Goal: Communication & Community: Answer question/provide support

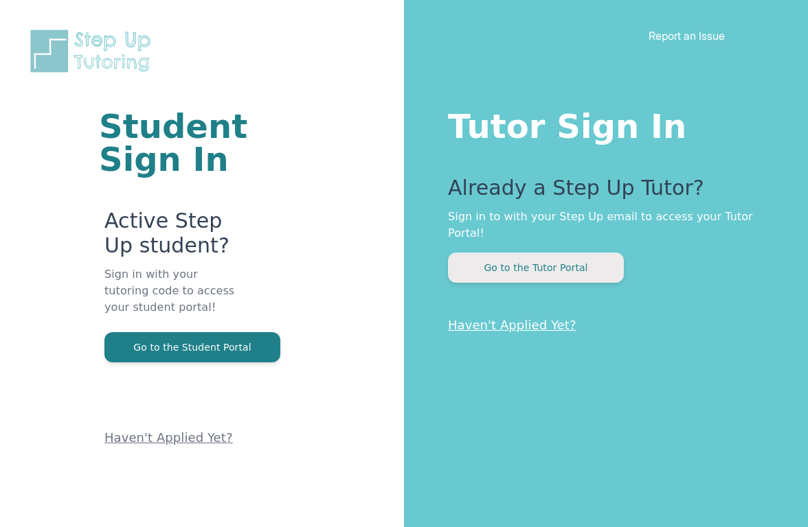
click at [558, 257] on button "Go to the Tutor Portal" at bounding box center [536, 268] width 176 height 30
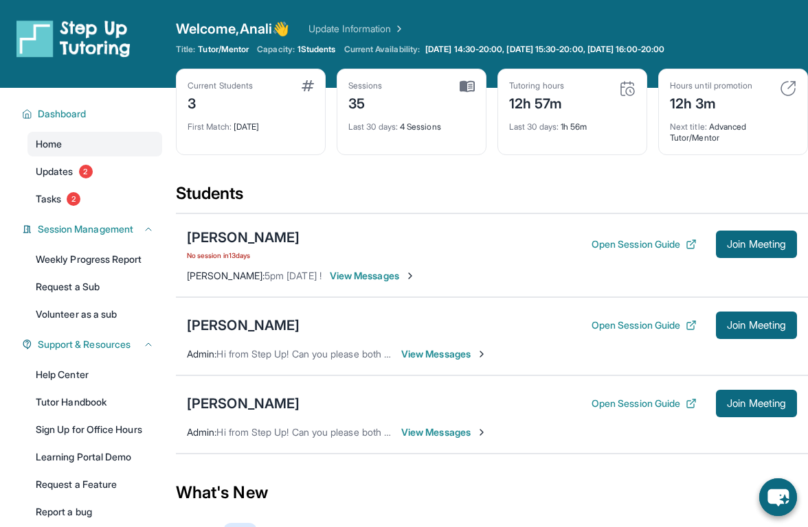
click at [424, 356] on span "View Messages" at bounding box center [444, 354] width 86 height 14
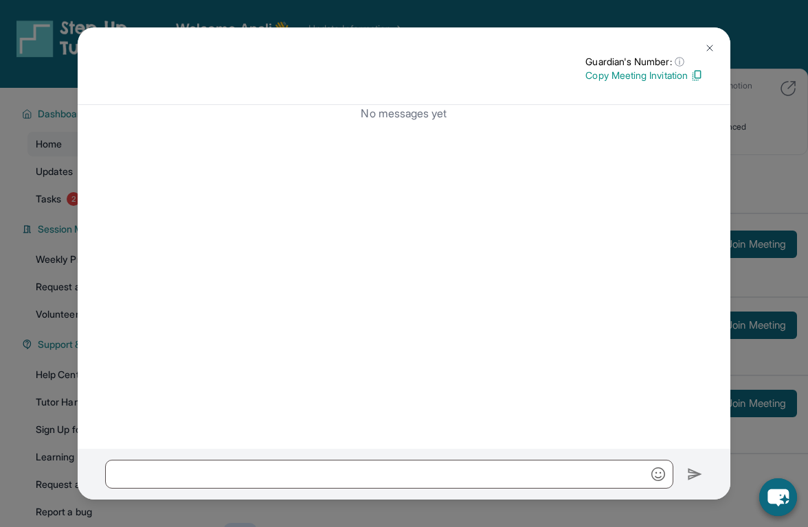
click at [709, 46] on img at bounding box center [709, 48] width 11 height 11
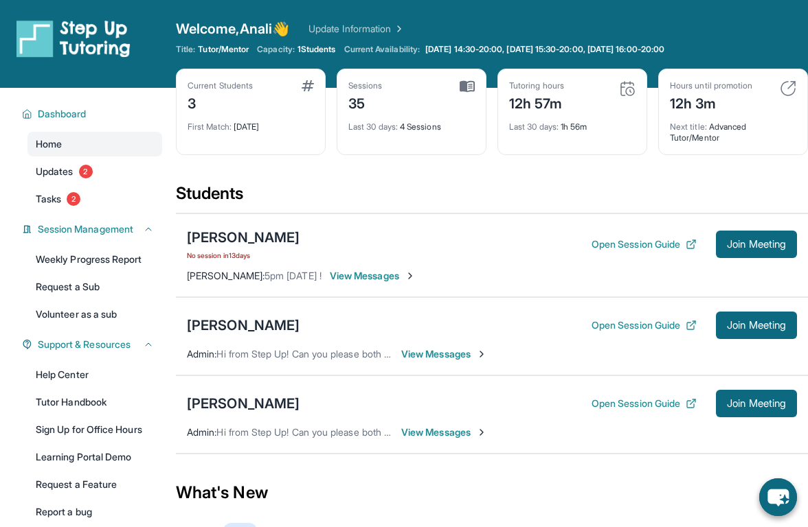
click at [444, 350] on span "View Messages" at bounding box center [444, 354] width 86 height 14
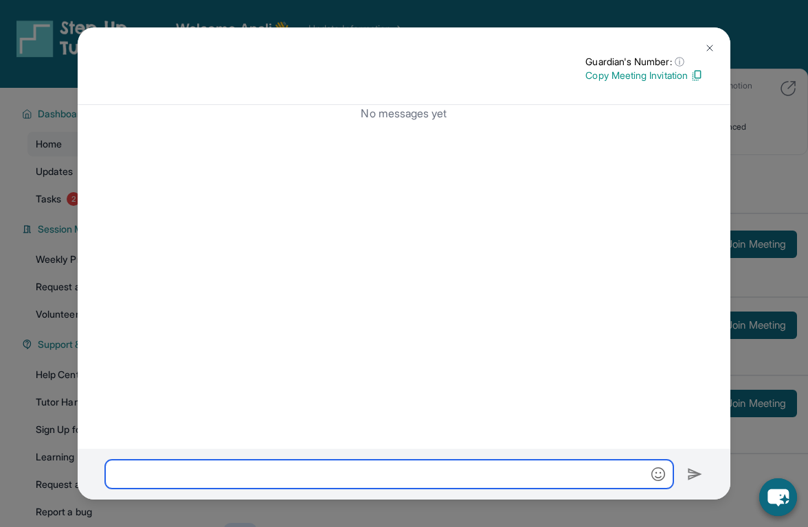
click at [418, 472] on input "text" at bounding box center [389, 474] width 568 height 29
type input "*"
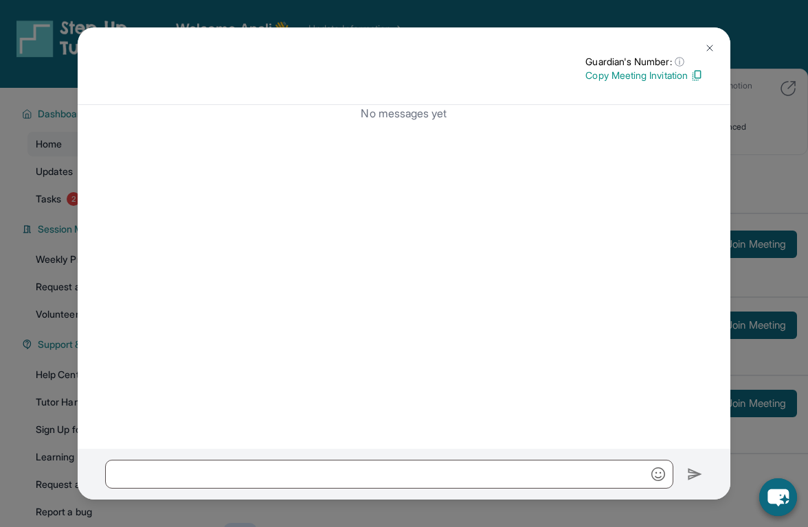
click at [709, 47] on img at bounding box center [709, 48] width 11 height 11
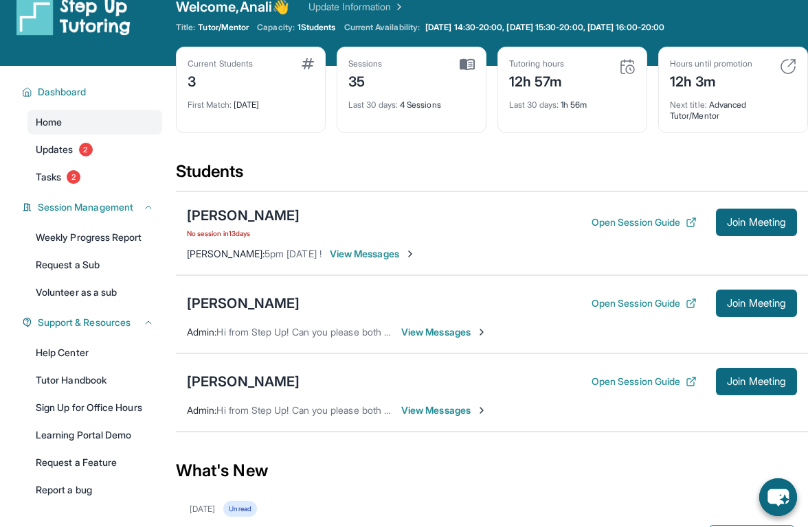
scroll to position [32, 0]
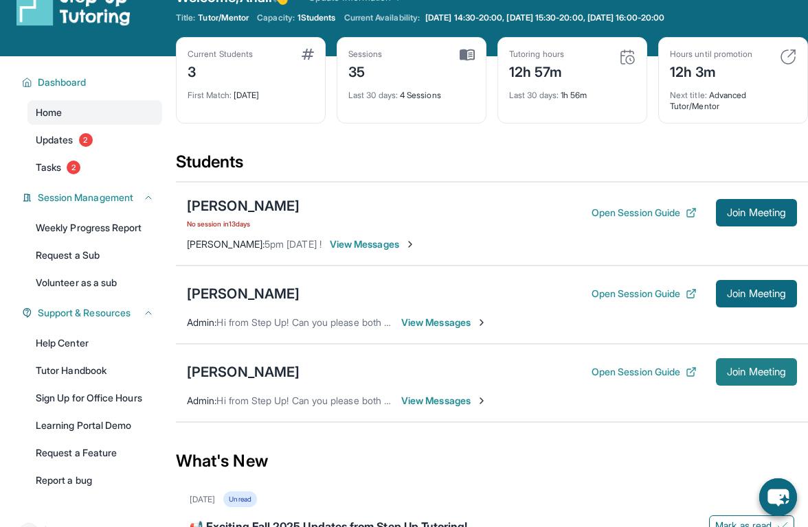
click at [731, 369] on span "Join Meeting" at bounding box center [756, 372] width 59 height 8
